Goal: Information Seeking & Learning: Learn about a topic

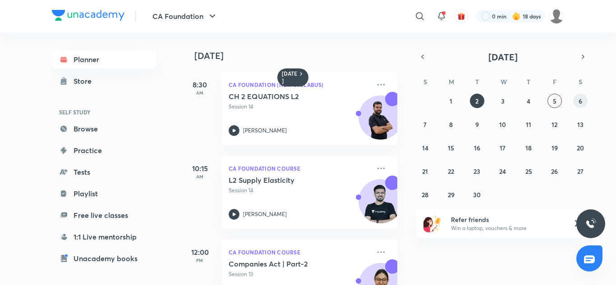
scroll to position [183, 9]
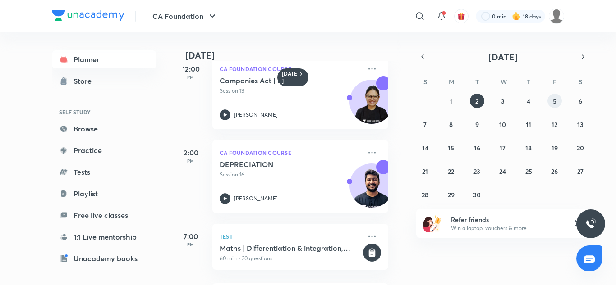
click at [551, 103] on button "5" at bounding box center [554, 101] width 14 height 14
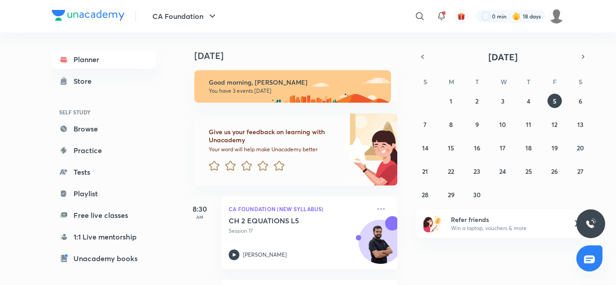
scroll to position [166, 0]
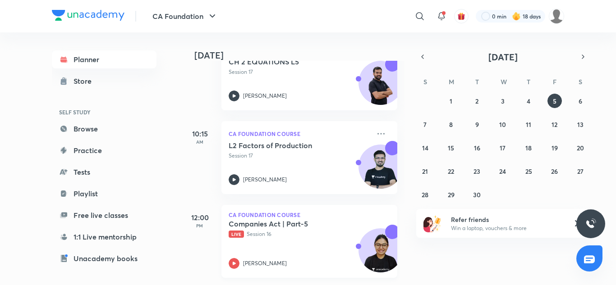
click at [310, 233] on div "Companies Act | Part-5 Live Session 16 [PERSON_NAME]" at bounding box center [299, 244] width 142 height 50
